Goal: Information Seeking & Learning: Learn about a topic

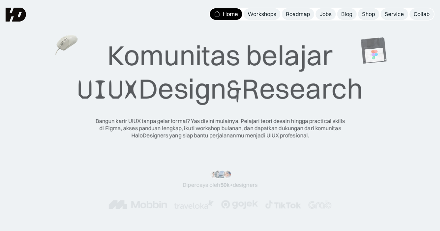
click at [328, 12] on div "Jobs" at bounding box center [326, 13] width 12 height 7
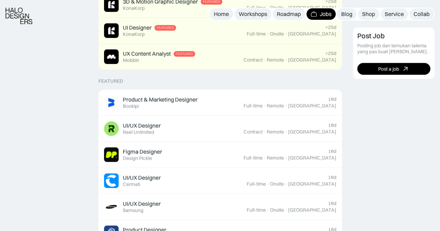
scroll to position [244, 0]
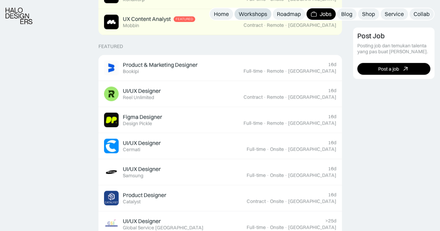
click at [245, 14] on div "Workshops" at bounding box center [253, 13] width 29 height 7
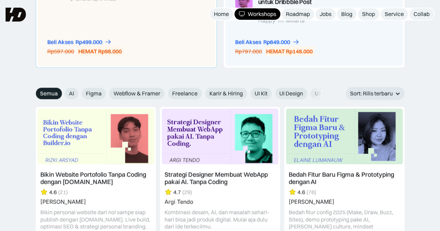
scroll to position [731, 0]
click at [192, 92] on span "Freelance" at bounding box center [184, 93] width 25 height 7
click at [166, 92] on input "Freelance" at bounding box center [163, 91] width 5 height 5
radio input "true"
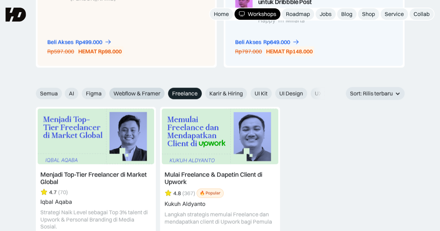
click at [146, 94] on span "Webflow & Framer" at bounding box center [136, 93] width 47 height 7
click at [107, 94] on input "Webflow & Framer" at bounding box center [104, 91] width 5 height 5
radio input "true"
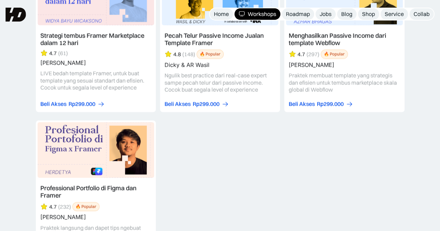
scroll to position [765, 0]
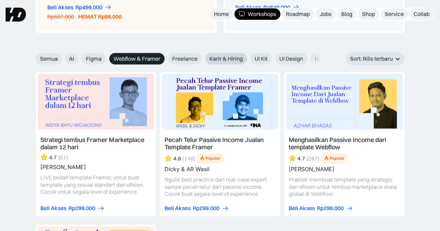
click at [218, 58] on span "Karir & Hiring" at bounding box center [225, 58] width 33 height 7
click at [203, 58] on input "Karir & Hiring" at bounding box center [200, 56] width 5 height 5
radio input "true"
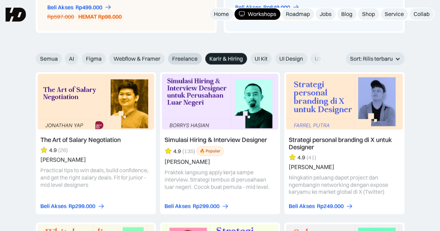
click at [185, 58] on span "Freelance" at bounding box center [184, 58] width 25 height 7
click at [166, 58] on input "Freelance" at bounding box center [163, 56] width 5 height 5
radio input "true"
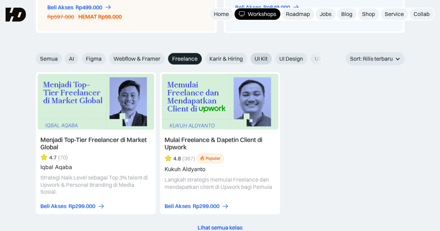
click at [265, 56] on span "UI Kit" at bounding box center [261, 58] width 13 height 7
click at [248, 56] on input "UI Kit" at bounding box center [246, 56] width 5 height 5
radio input "true"
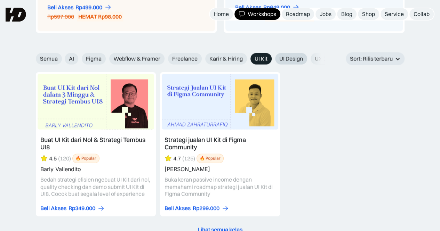
click at [290, 57] on span "UI Design" at bounding box center [291, 58] width 24 height 7
click at [273, 57] on input "UI Design" at bounding box center [270, 56] width 5 height 5
radio input "true"
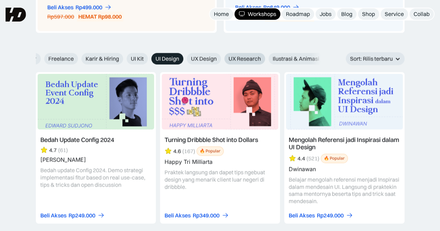
scroll to position [0, 129]
drag, startPoint x: 301, startPoint y: 56, endPoint x: 239, endPoint y: 57, distance: 61.9
click at [239, 57] on div "AI Figma Webflow & Framer Freelance Karir & Hiring UI Kit UI Design UX Design U…" at bounding box center [194, 58] width 517 height 11
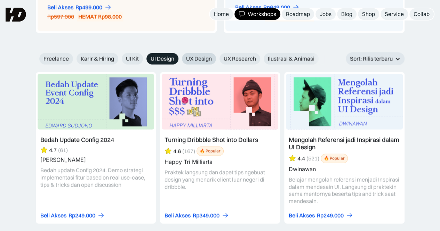
click at [200, 56] on span "UX Design" at bounding box center [199, 58] width 26 height 7
click at [180, 56] on input "UX Design" at bounding box center [177, 56] width 5 height 5
radio input "true"
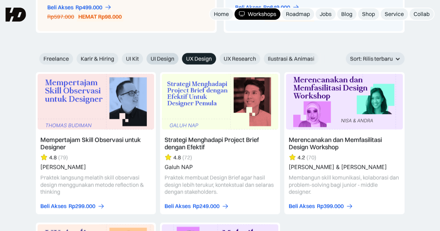
click at [172, 57] on span "UI Design" at bounding box center [163, 58] width 24 height 7
click at [144, 57] on input "UI Design" at bounding box center [142, 56] width 5 height 5
radio input "true"
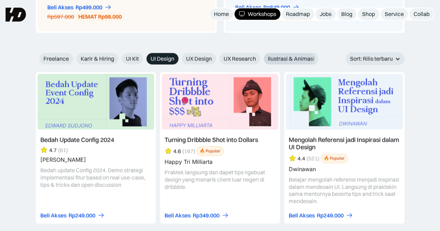
click at [289, 55] on span "Ilustrasi & Animasi" at bounding box center [291, 58] width 47 height 7
click at [261, 55] on input "Ilustrasi & Animasi" at bounding box center [259, 56] width 5 height 5
radio input "true"
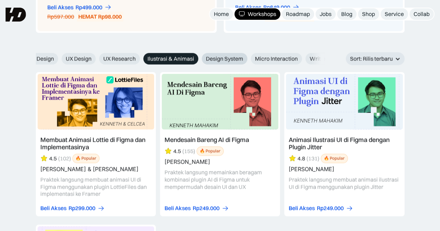
scroll to position [0, 268]
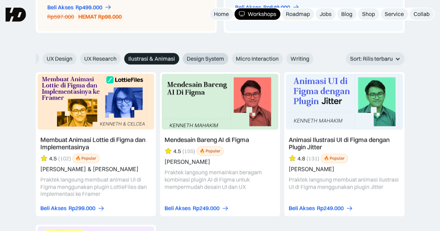
drag, startPoint x: 256, startPoint y: 57, endPoint x: 188, endPoint y: 59, distance: 68.6
click at [188, 59] on div "AI Figma Webflow & Framer Freelance Karir & Hiring UI Kit UI Design UX Design U…" at bounding box center [54, 58] width 517 height 11
click at [195, 58] on span "Design System" at bounding box center [205, 58] width 37 height 7
click at [180, 58] on input "Design System" at bounding box center [178, 56] width 5 height 5
radio input "true"
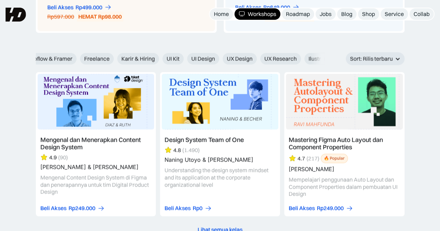
drag, startPoint x: 173, startPoint y: 55, endPoint x: 266, endPoint y: 64, distance: 92.9
click at [266, 64] on div "AI Figma Webflow & Framer Freelance Karir & Hiring UI Kit UI Design UX Design U…" at bounding box center [235, 58] width 517 height 11
click at [152, 58] on span "Karir & Hiring" at bounding box center [142, 58] width 33 height 7
click at [120, 58] on input "Karir & Hiring" at bounding box center [117, 56] width 5 height 5
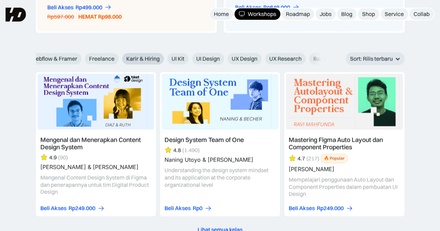
radio input "true"
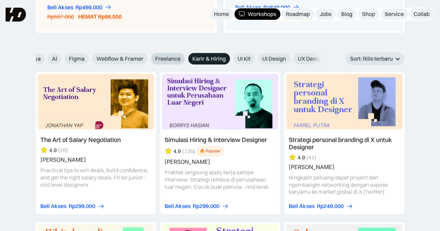
scroll to position [0, 0]
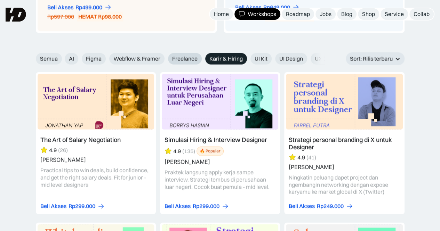
drag, startPoint x: 139, startPoint y: 59, endPoint x: 183, endPoint y: 61, distance: 43.9
click at [183, 61] on div "AI Figma Webflow & Framer Freelance Karir & Hiring UI Kit UI Design UX Design U…" at bounding box center [323, 58] width 517 height 11
click at [181, 59] on span "Freelance" at bounding box center [184, 58] width 25 height 7
click at [166, 59] on input "Freelance" at bounding box center [163, 56] width 5 height 5
radio input "true"
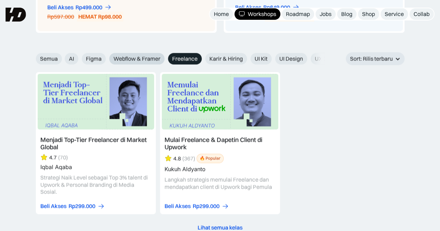
click at [146, 57] on span "Webflow & Framer" at bounding box center [136, 58] width 47 height 7
click at [107, 57] on input "Webflow & Framer" at bounding box center [104, 56] width 5 height 5
radio input "true"
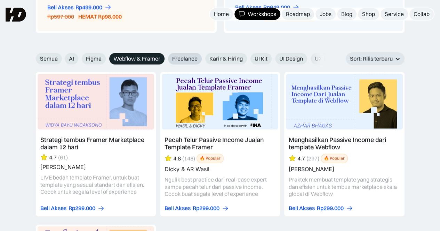
click at [186, 57] on span "Freelance" at bounding box center [184, 58] width 25 height 7
click at [166, 57] on input "Freelance" at bounding box center [163, 56] width 5 height 5
radio input "true"
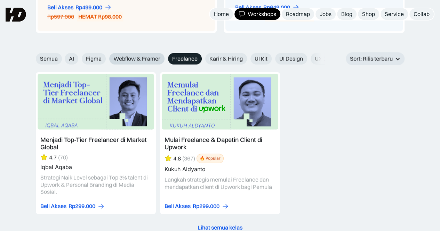
click at [144, 57] on span "Webflow & Framer" at bounding box center [136, 58] width 47 height 7
click at [107, 57] on input "Webflow & Framer" at bounding box center [104, 56] width 5 height 5
radio input "true"
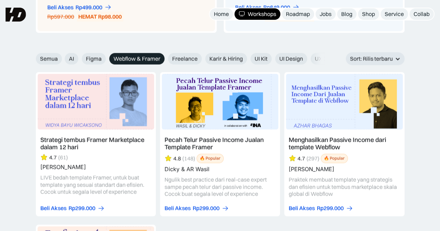
drag, startPoint x: 96, startPoint y: 59, endPoint x: 136, endPoint y: 59, distance: 39.3
click at [136, 59] on div "AI Figma Webflow & Framer Freelance Karir & Hiring UI Kit UI Design UX Design U…" at bounding box center [323, 58] width 517 height 11
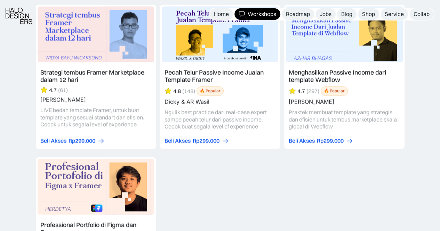
scroll to position [870, 0]
